Goal: Information Seeking & Learning: Learn about a topic

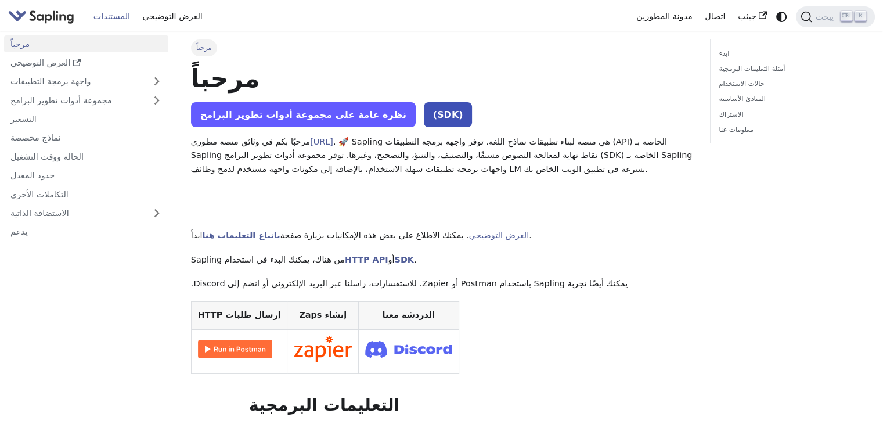
click at [328, 117] on font "نظرة عامة على مجموعة أدوات تطوير البرامج" at bounding box center [303, 114] width 206 height 11
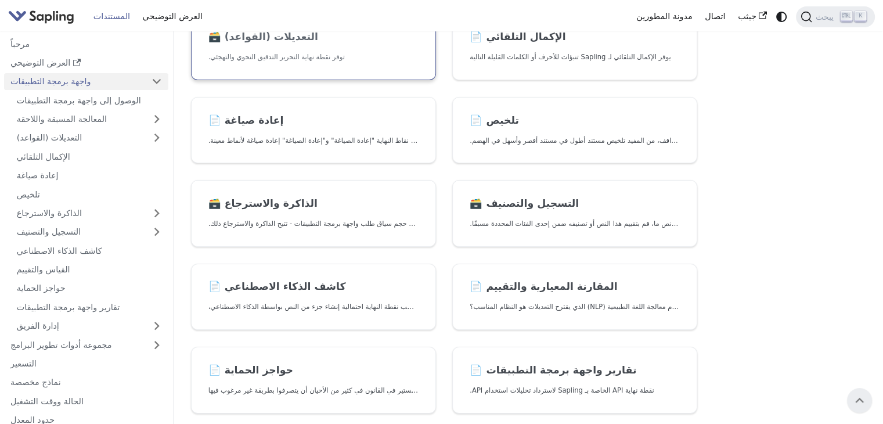
scroll to position [116, 0]
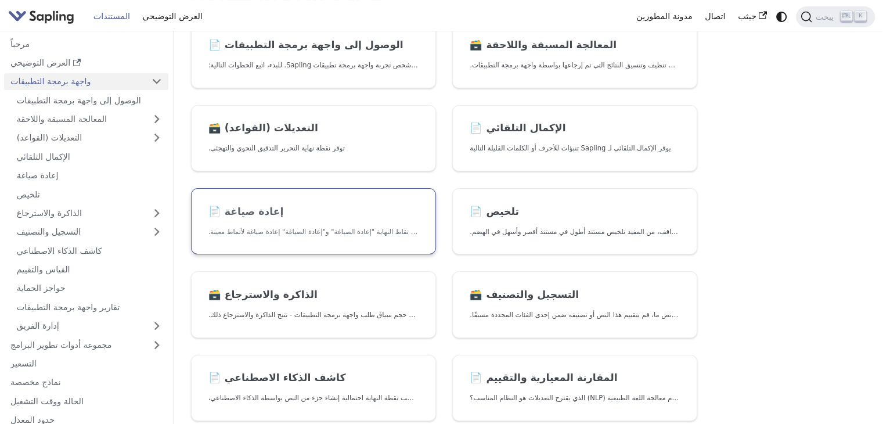
click at [266, 221] on link "📄️ إعادة صياغة توفر نقاط النهاية "إعادة الصياغة" و"إعادة الصياغة" إعادة صياغة ل…" at bounding box center [313, 221] width 245 height 67
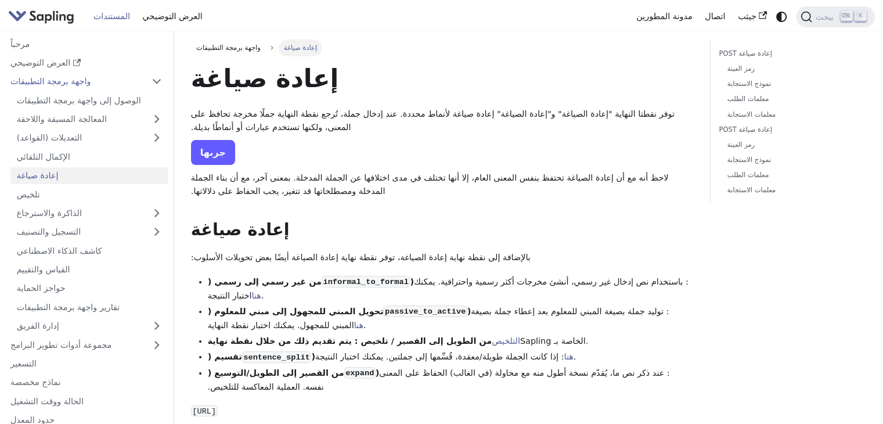
click at [200, 143] on link "جربها" at bounding box center [213, 152] width 44 height 25
